Goal: Find specific page/section: Find specific page/section

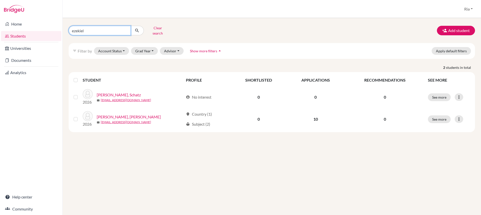
click at [115, 29] on input "ezekiel" at bounding box center [100, 31] width 62 height 10
click at [124, 30] on input "ezekiel" at bounding box center [100, 31] width 62 height 10
type input "jessie"
click button "submit" at bounding box center [137, 31] width 13 height 10
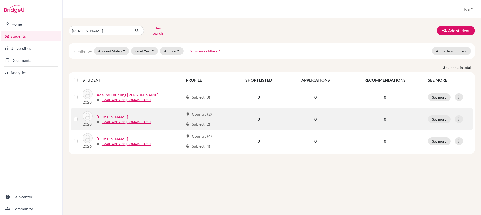
click at [107, 114] on link "Aureliawitz, Jessie" at bounding box center [112, 117] width 31 height 6
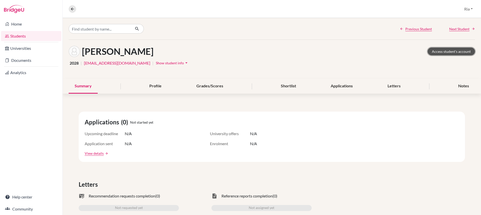
click at [443, 49] on link "Access student's account" at bounding box center [451, 52] width 47 height 8
